Goal: Task Accomplishment & Management: Manage account settings

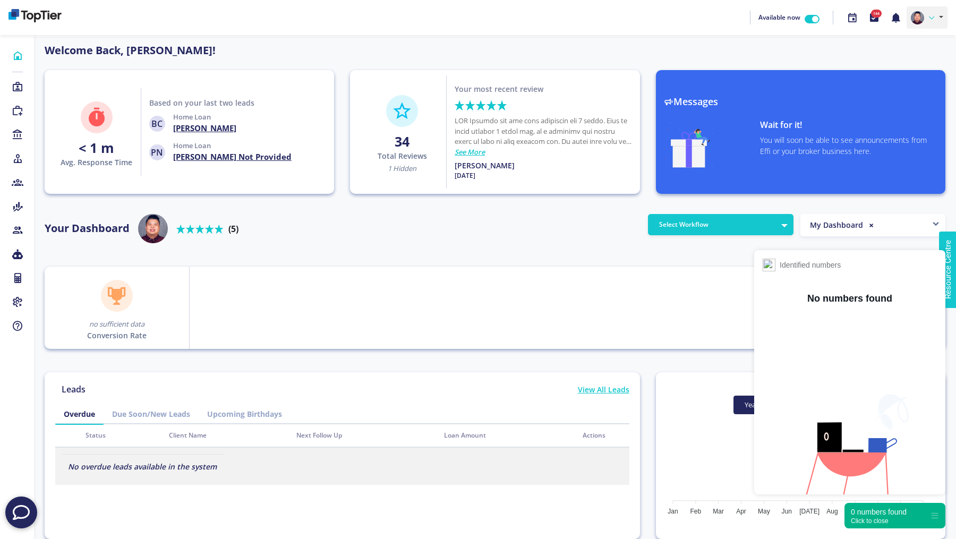
click at [935, 14] on link at bounding box center [927, 17] width 41 height 22
click at [892, 91] on link "Sign Out" at bounding box center [905, 88] width 84 height 15
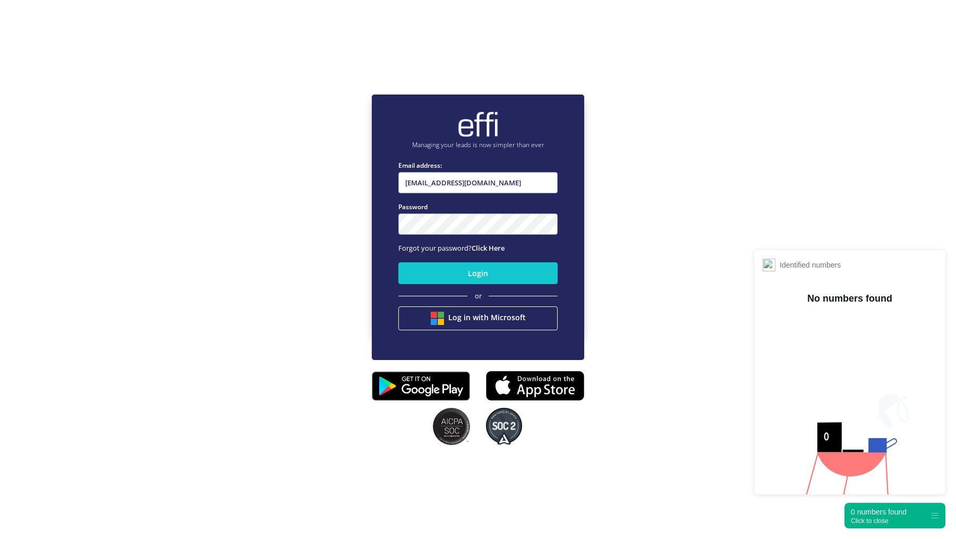
click at [481, 188] on input "[EMAIL_ADDRESS][DOMAIN_NAME]" at bounding box center [478, 182] width 159 height 21
type input "[EMAIL_ADDRESS][DOMAIN_NAME]"
click at [443, 271] on button "Login" at bounding box center [478, 273] width 159 height 22
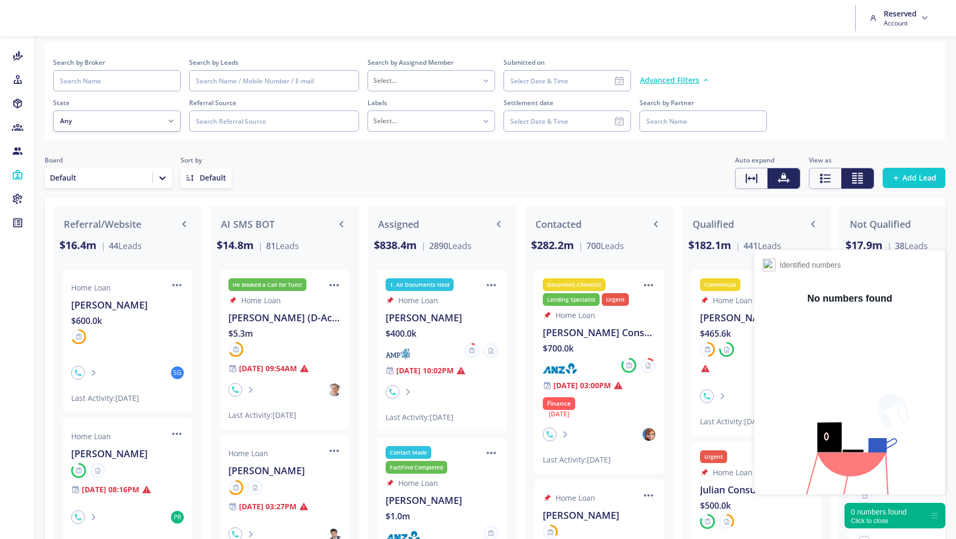
click at [871, 521] on div "Click to close" at bounding box center [879, 521] width 56 height 7
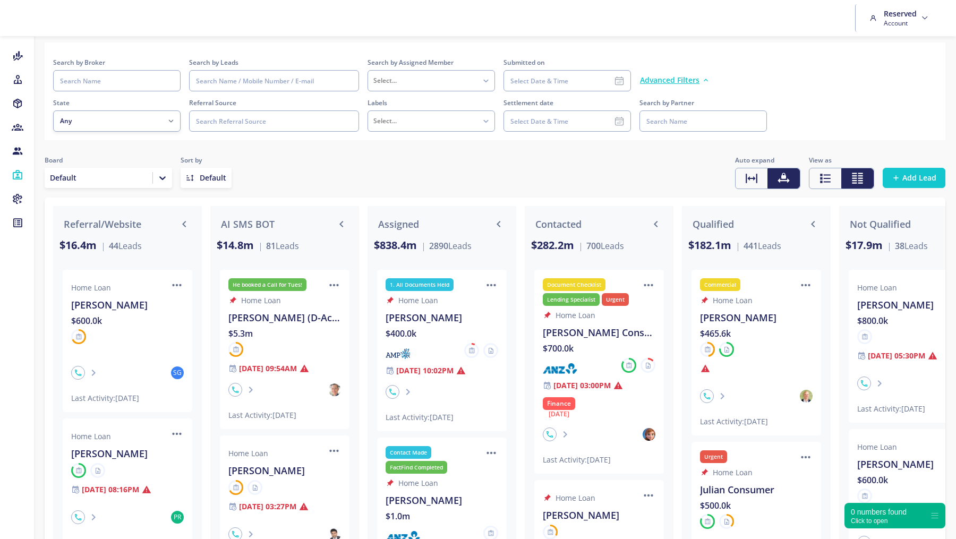
click at [287, 189] on div "Board Default Sort by Default Auto expand View as Add Lead" at bounding box center [495, 172] width 901 height 34
click at [913, 27] on span "Account" at bounding box center [900, 23] width 33 height 9
